Goal: Transaction & Acquisition: Purchase product/service

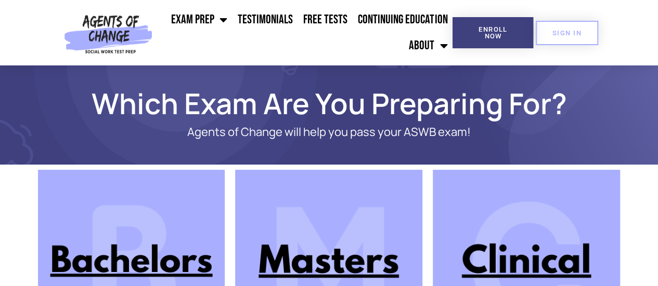
click at [345, 266] on img at bounding box center [328, 263] width 187 height 187
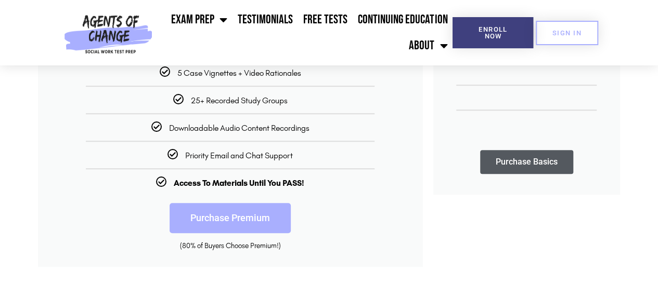
scroll to position [346, 0]
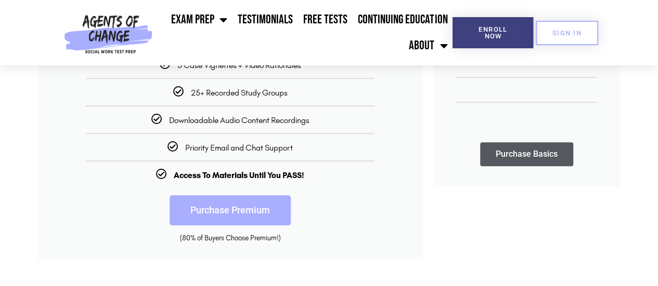
click at [219, 211] on link "Purchase Premium" at bounding box center [229, 210] width 121 height 30
